Goal: Contribute content: Contribute content

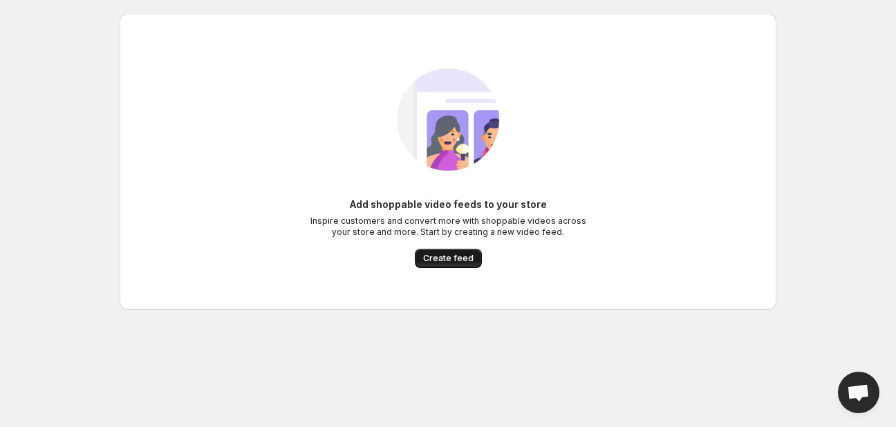
click at [455, 256] on span "Create feed" at bounding box center [448, 258] width 50 height 11
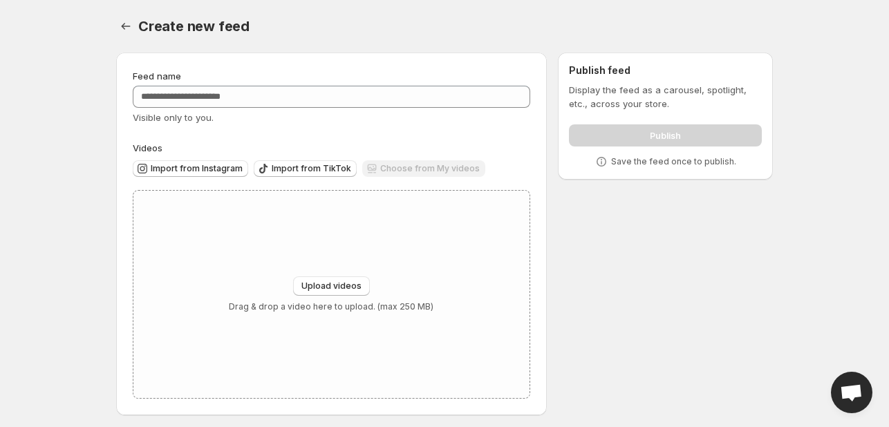
click at [270, 84] on div "Feed name Visible only to you." at bounding box center [331, 96] width 397 height 55
click at [267, 109] on div "Feed name Visible only to you." at bounding box center [331, 96] width 397 height 55
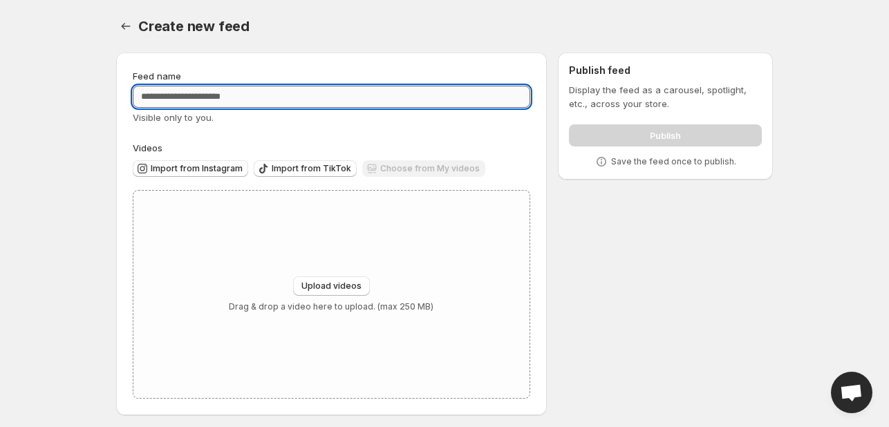
click at [267, 99] on input "Feed name" at bounding box center [331, 97] width 397 height 22
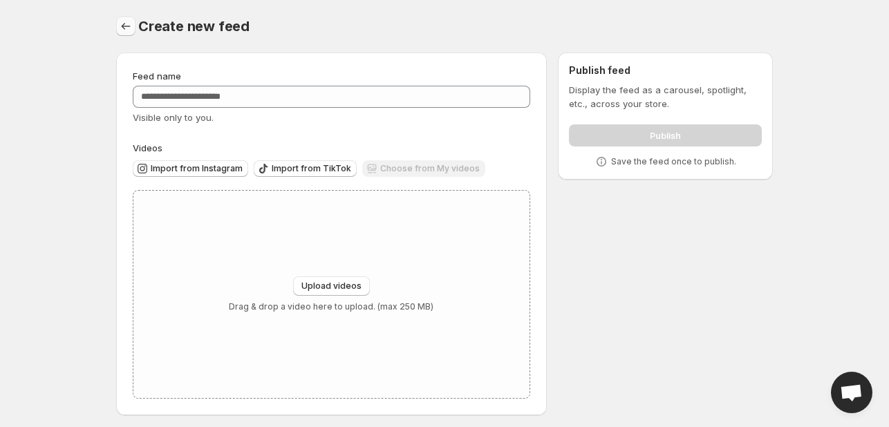
click at [122, 28] on icon "Settings" at bounding box center [126, 26] width 14 height 14
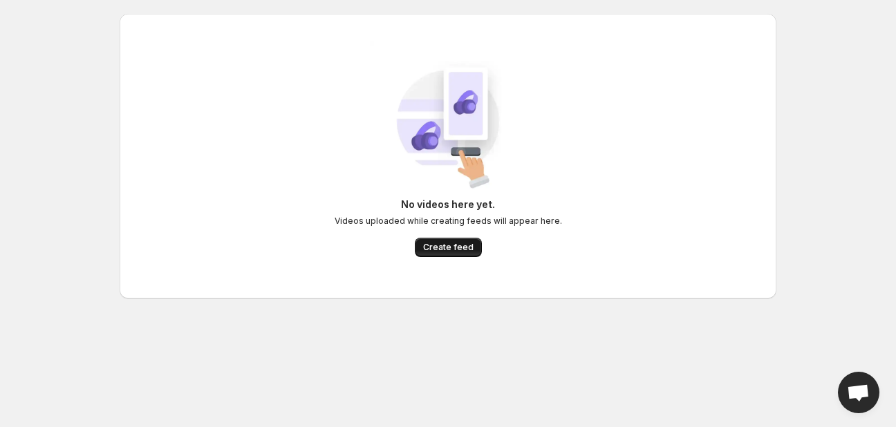
click at [451, 248] on span "Create feed" at bounding box center [448, 247] width 50 height 11
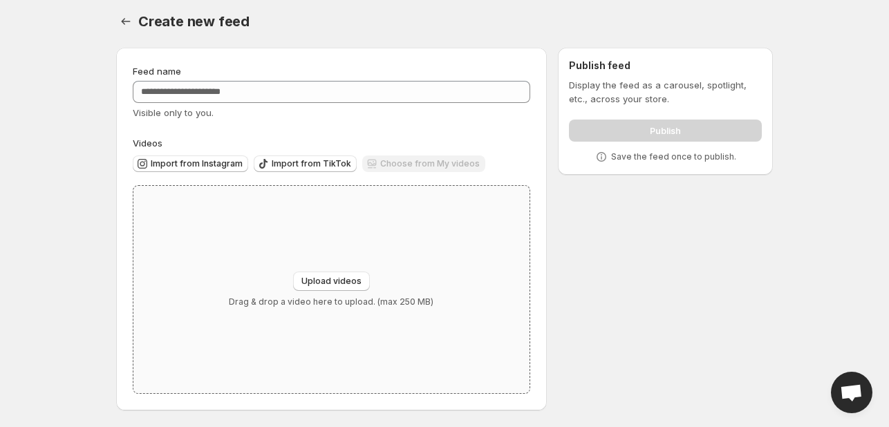
scroll to position [6, 0]
click at [408, 170] on div "Choose from My videos" at bounding box center [423, 164] width 123 height 19
click at [328, 270] on div "Upload videos Drag & drop a video here to upload. (max 250 MB)" at bounding box center [331, 289] width 396 height 207
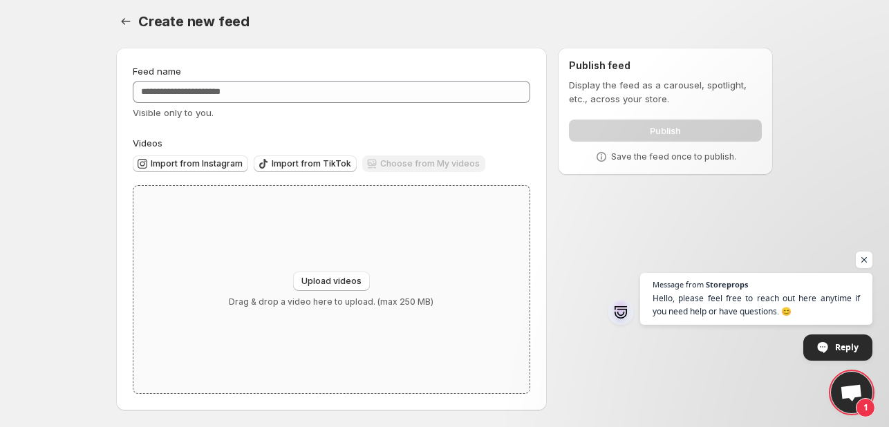
click at [256, 257] on div "Upload videos Drag & drop a video here to upload. (max 250 MB)" at bounding box center [331, 289] width 396 height 207
type input "**********"
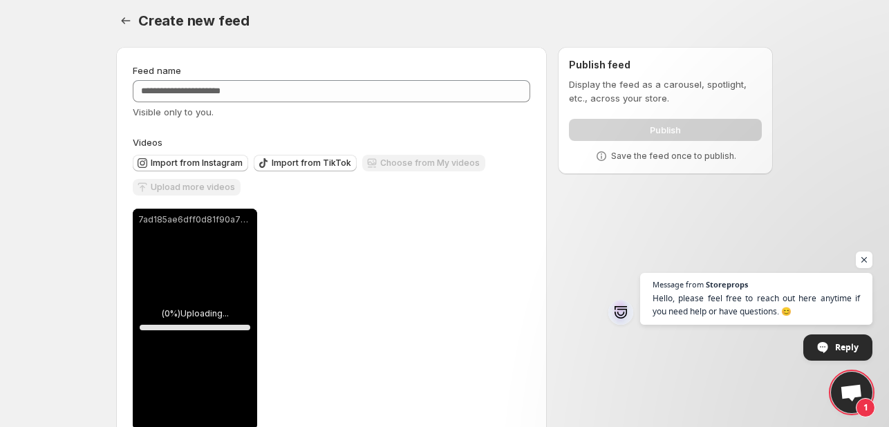
scroll to position [42, 0]
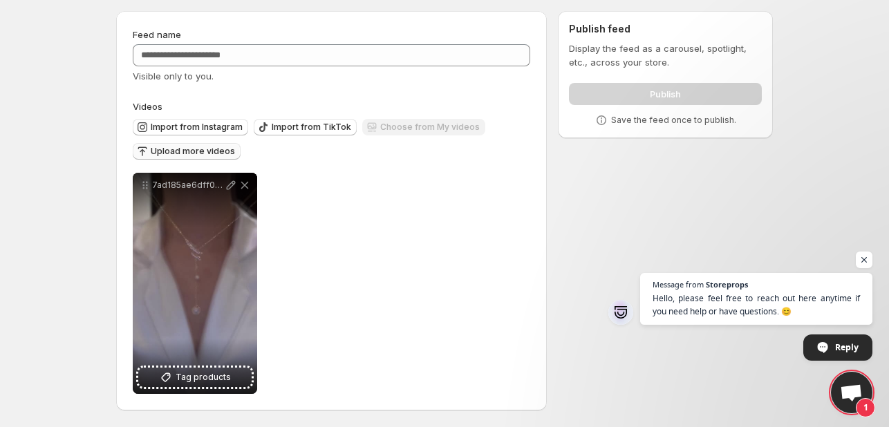
click at [189, 147] on span "Upload more videos" at bounding box center [193, 151] width 84 height 11
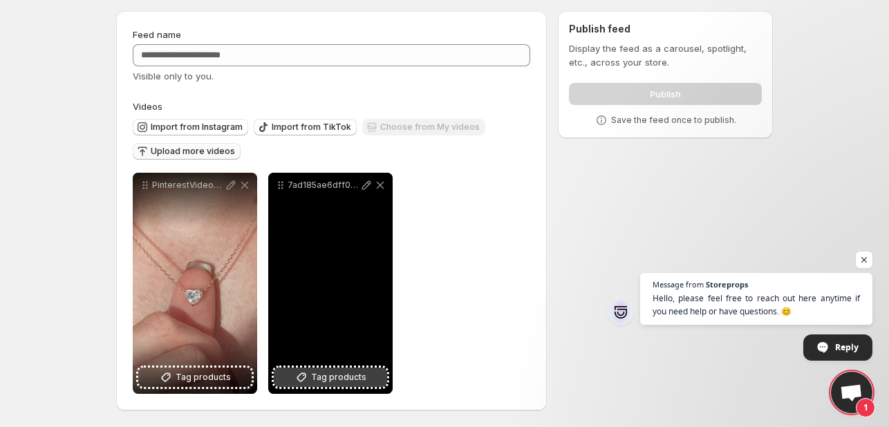
click at [281, 373] on button "Tag products" at bounding box center [330, 377] width 113 height 19
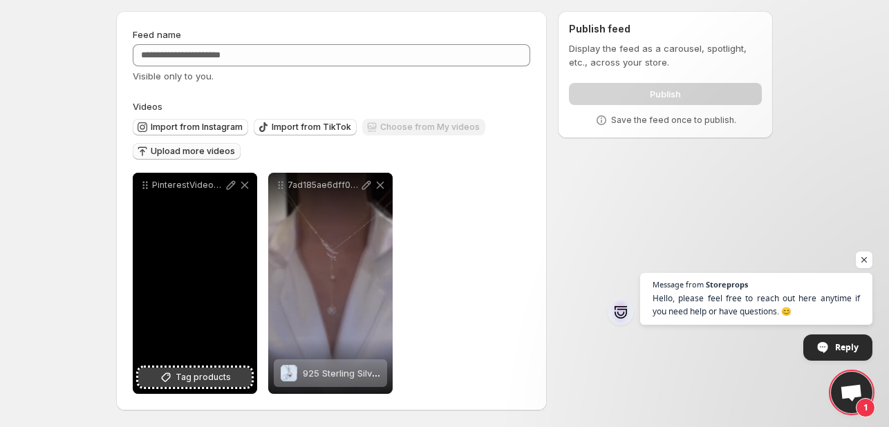
click at [210, 373] on span "Tag products" at bounding box center [203, 377] width 55 height 14
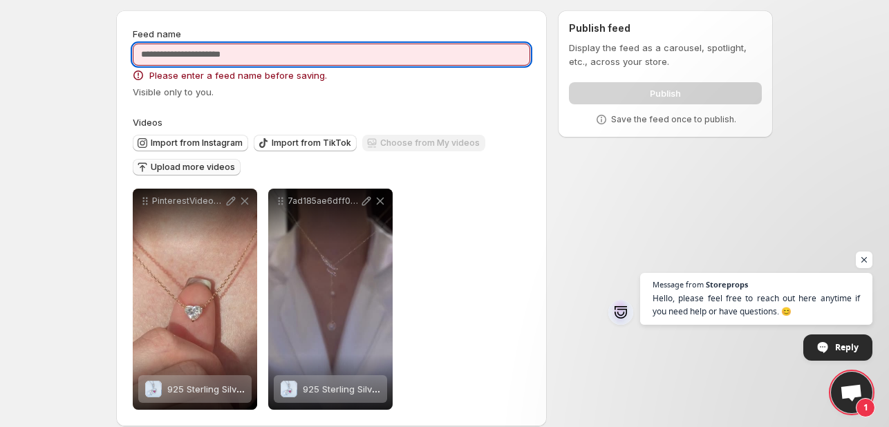
click at [176, 56] on input "Feed name" at bounding box center [331, 55] width 397 height 22
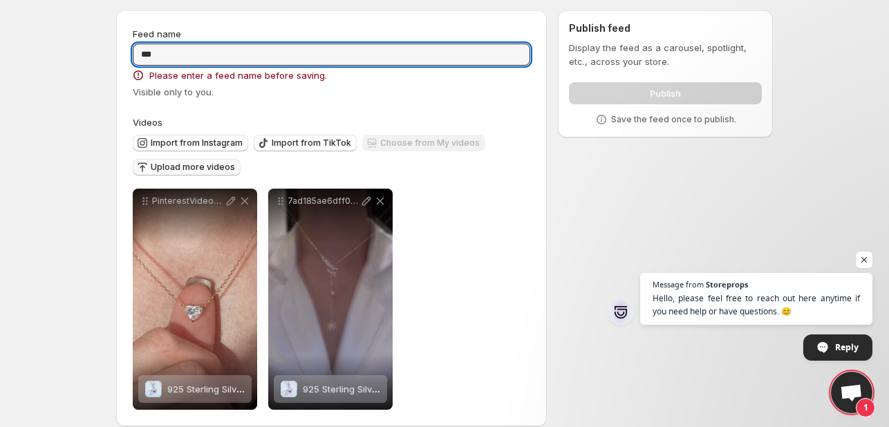
type input "***"
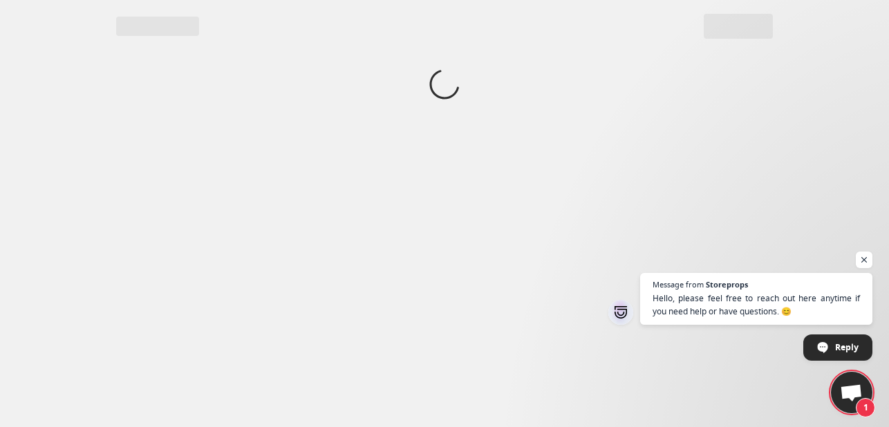
scroll to position [0, 0]
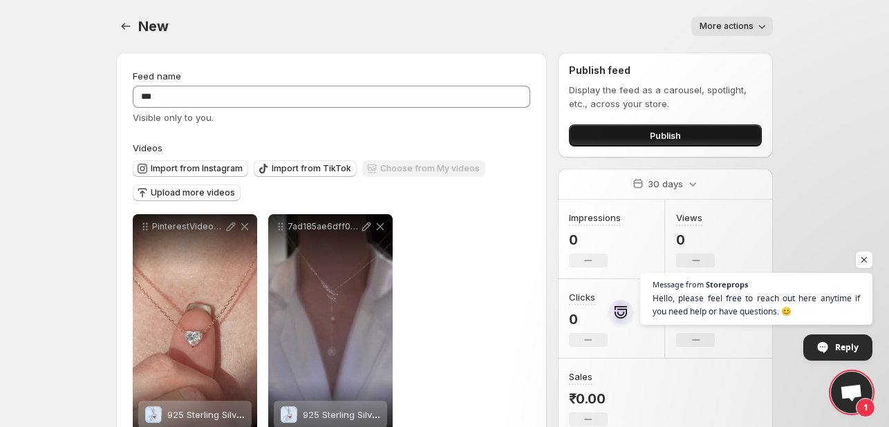
scroll to position [42, 0]
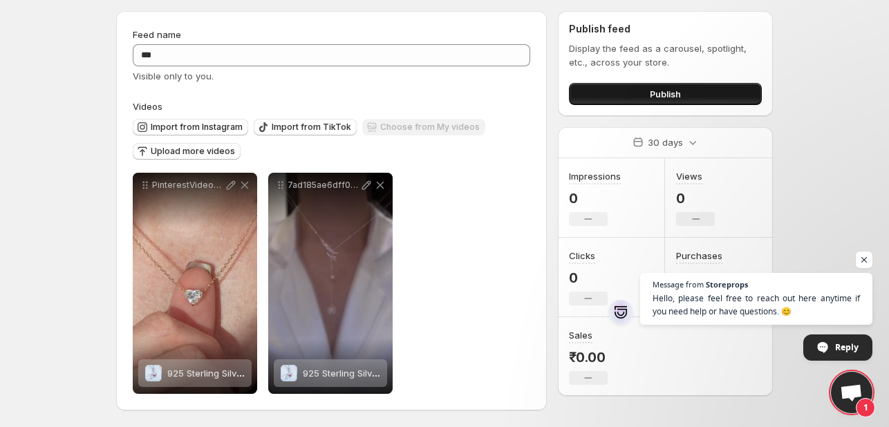
click at [618, 102] on button "Publish" at bounding box center [665, 94] width 193 height 22
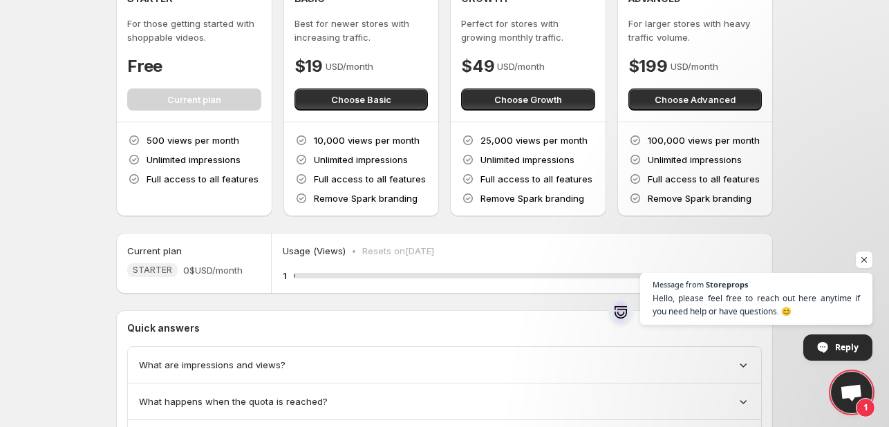
scroll to position [155, 0]
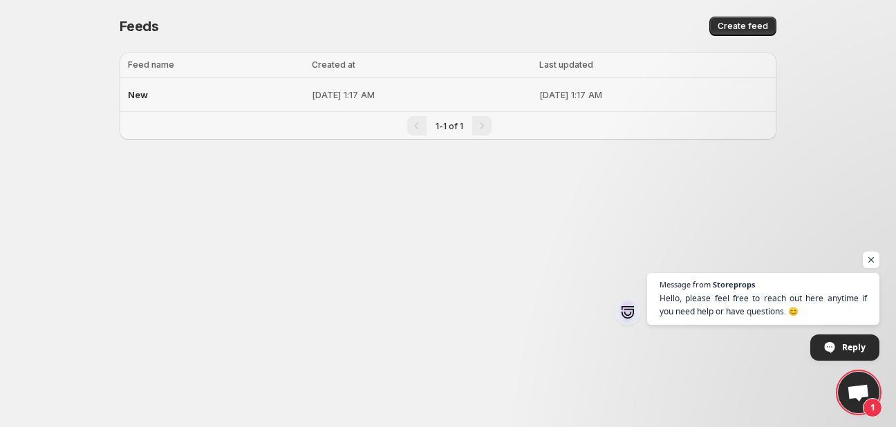
click at [243, 91] on div "New" at bounding box center [216, 94] width 176 height 25
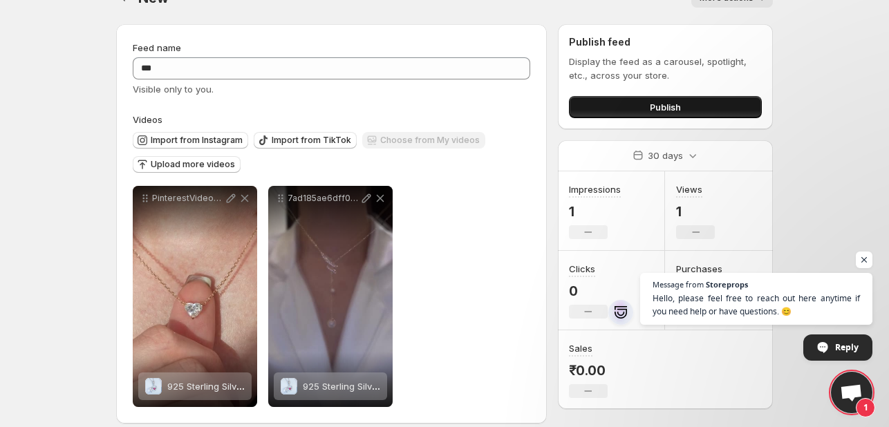
scroll to position [42, 0]
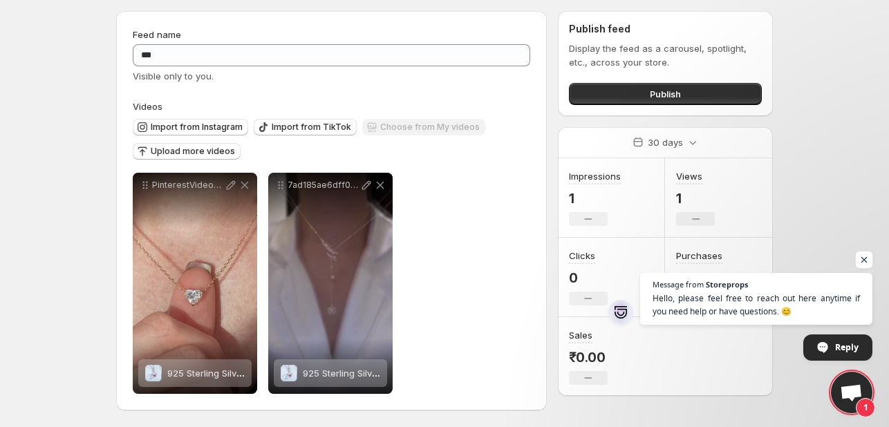
click at [864, 252] on span "Open chat" at bounding box center [864, 260] width 17 height 17
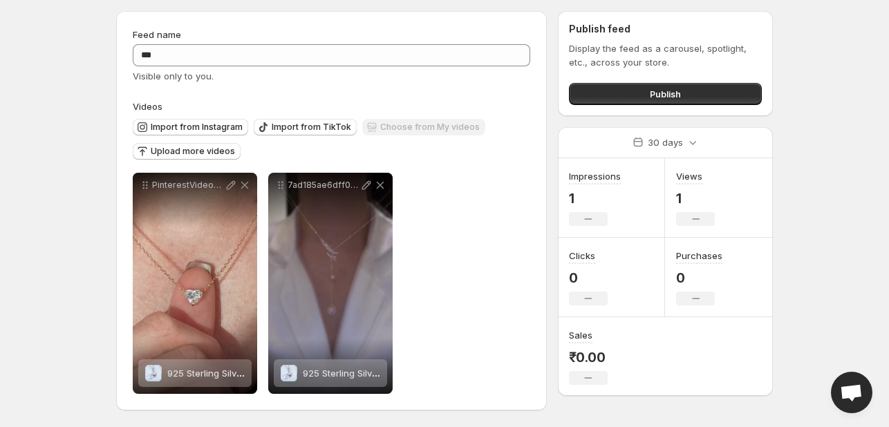
drag, startPoint x: 677, startPoint y: 92, endPoint x: 670, endPoint y: 114, distance: 23.4
click at [670, 114] on div "Publish feed Display the feed as a carousel, spotlight, etc., across your store…" at bounding box center [665, 63] width 215 height 105
click at [660, 87] on span "Publish" at bounding box center [665, 94] width 31 height 14
